Goal: Obtain resource: Obtain resource

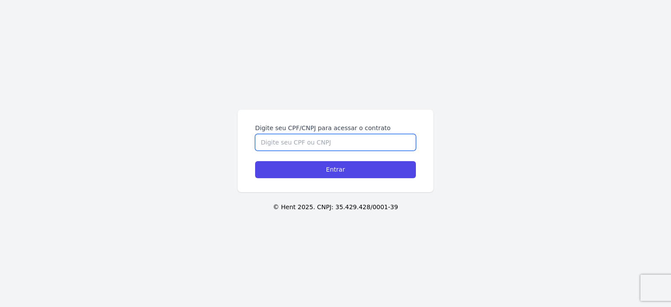
drag, startPoint x: 316, startPoint y: 138, endPoint x: 316, endPoint y: 133, distance: 4.9
click at [316, 139] on input "Digite seu CPF/CNPJ para acessar o contrato" at bounding box center [335, 142] width 161 height 17
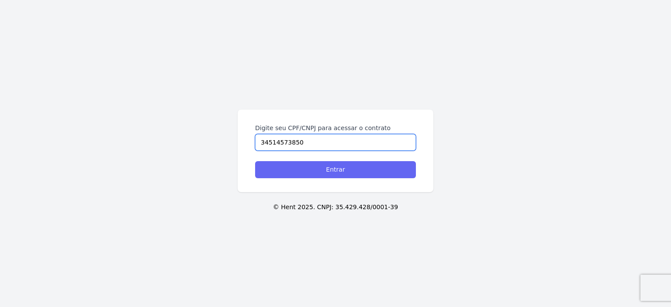
type input "34514573850"
click at [337, 171] on input "Entrar" at bounding box center [335, 169] width 161 height 17
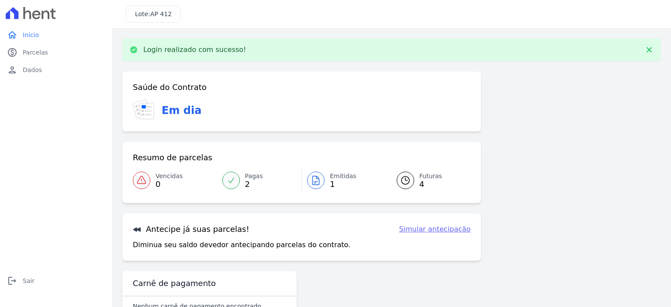
click at [315, 183] on icon at bounding box center [316, 180] width 10 height 10
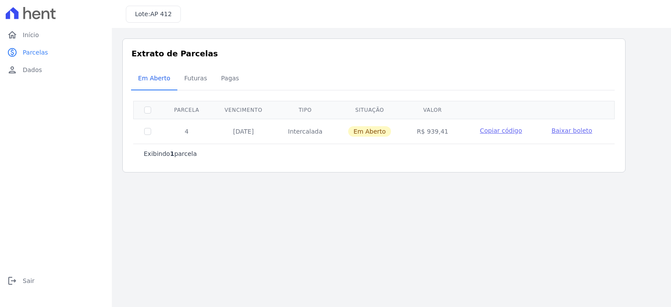
click at [567, 136] on td "Baixar boleto" at bounding box center [572, 130] width 62 height 23
click at [566, 131] on span "Baixar boleto" at bounding box center [572, 130] width 41 height 7
click at [561, 131] on span "Baixar boleto" at bounding box center [572, 130] width 41 height 7
